Goal: Transaction & Acquisition: Purchase product/service

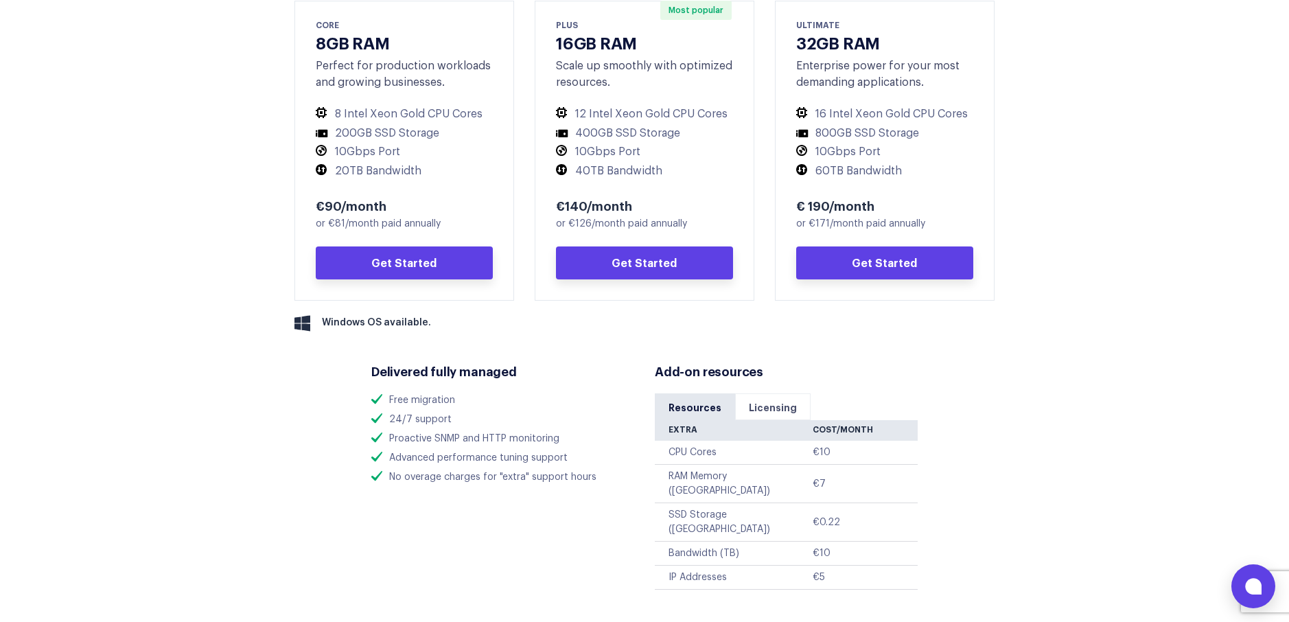
scroll to position [750, 0]
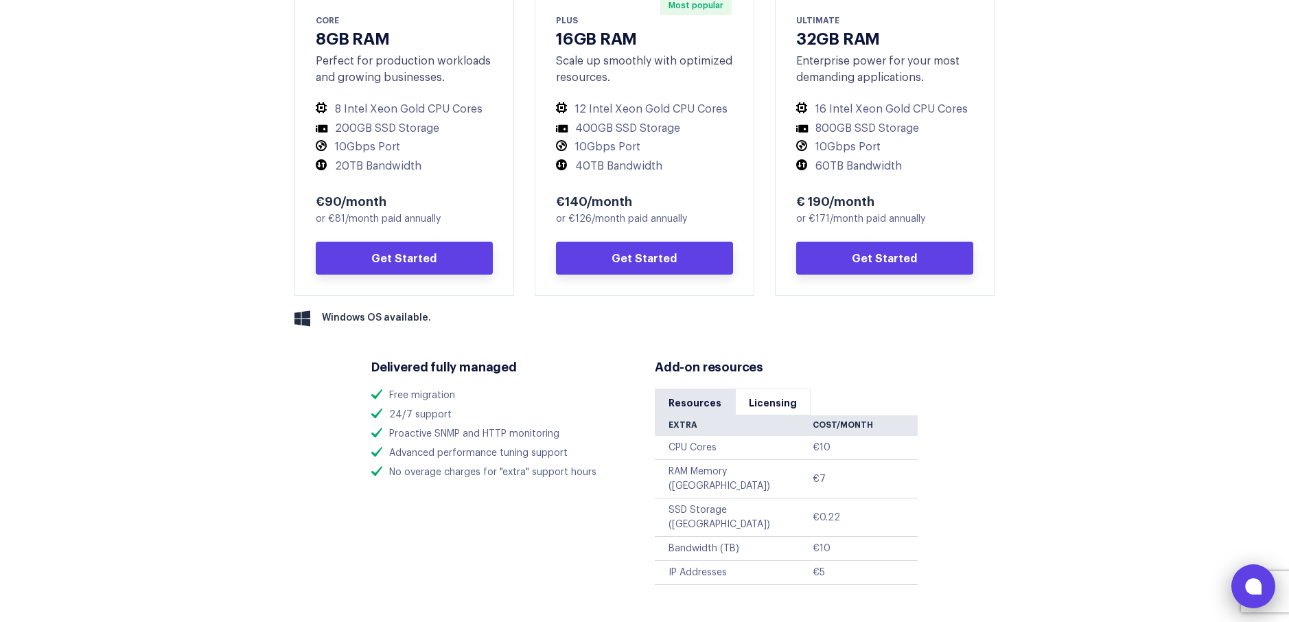
click at [1262, 585] on button at bounding box center [1253, 586] width 44 height 44
click at [1128, 65] on section "Your performance starts here. Strike the perfect balance of performance and rel…" at bounding box center [644, 248] width 1289 height 877
drag, startPoint x: 1179, startPoint y: 72, endPoint x: 1198, endPoint y: 69, distance: 18.7
click at [1179, 71] on section "Your performance starts here. Strike the perfect balance of performance and rel…" at bounding box center [644, 248] width 1289 height 877
click at [1259, 583] on button at bounding box center [1253, 586] width 44 height 44
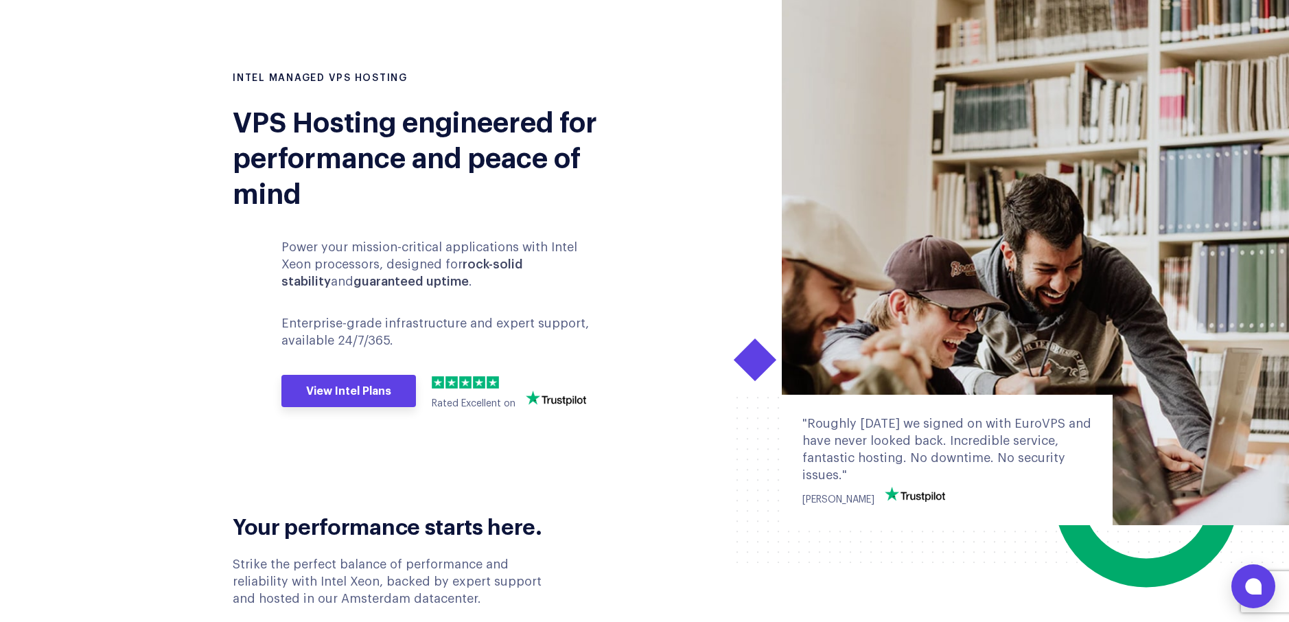
scroll to position [0, 0]
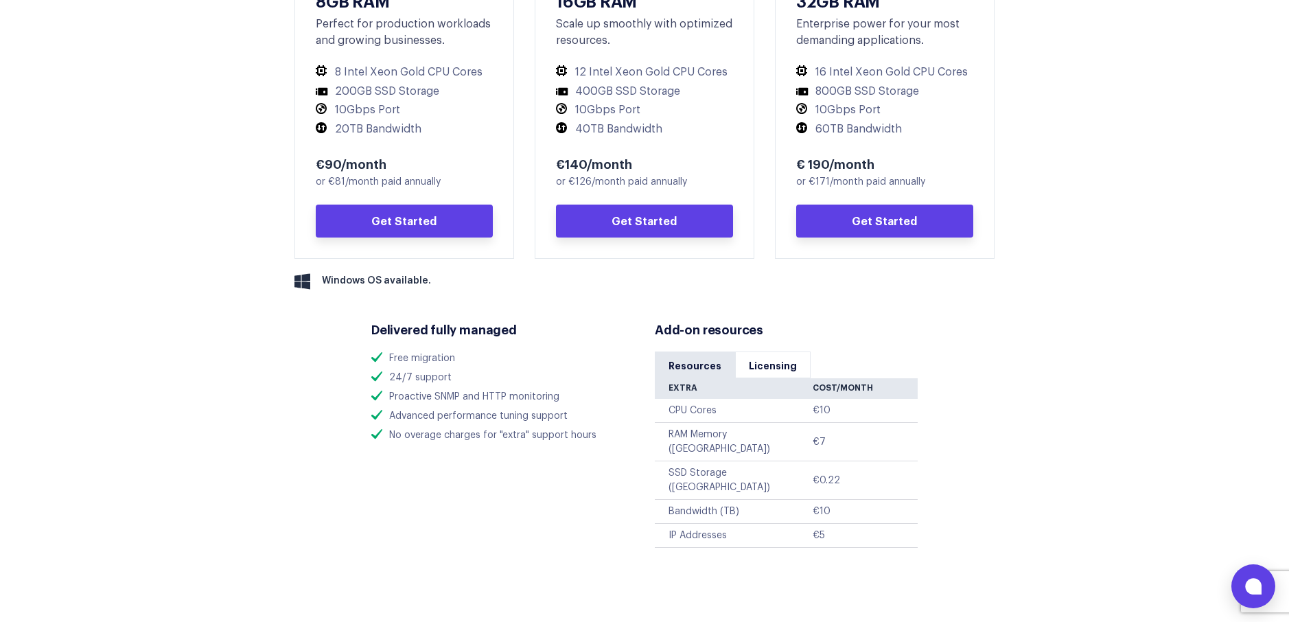
scroll to position [741, 0]
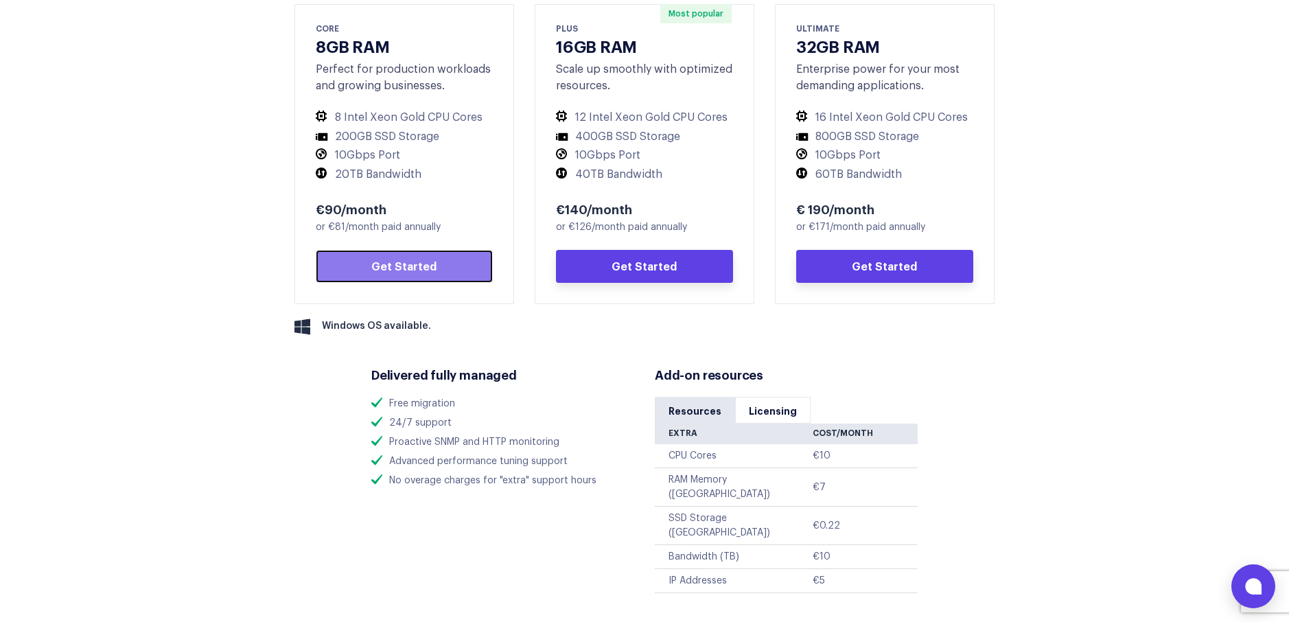
click at [417, 264] on link "Get Started" at bounding box center [404, 266] width 177 height 33
